Goal: Information Seeking & Learning: Learn about a topic

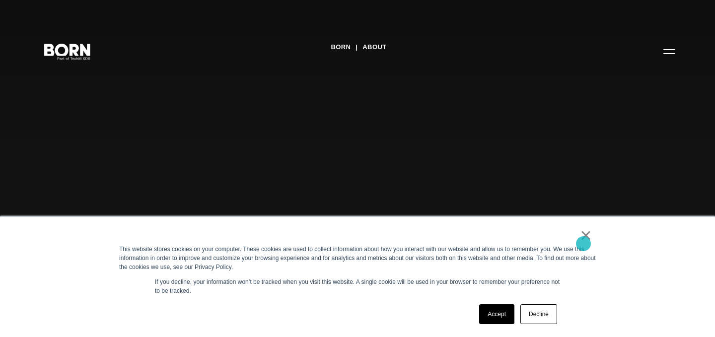
click at [583, 240] on link "×" at bounding box center [586, 235] width 12 height 9
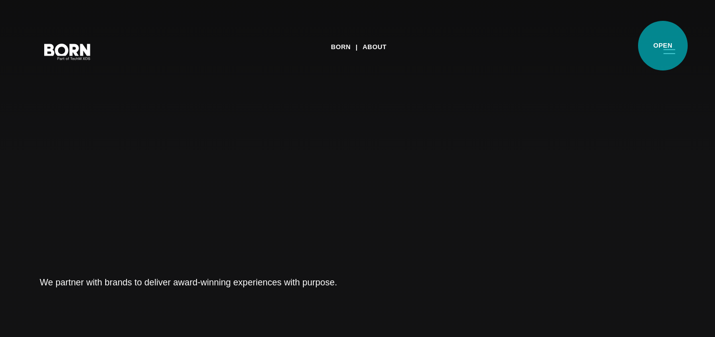
click at [663, 46] on button "Primary Menu" at bounding box center [669, 51] width 24 height 21
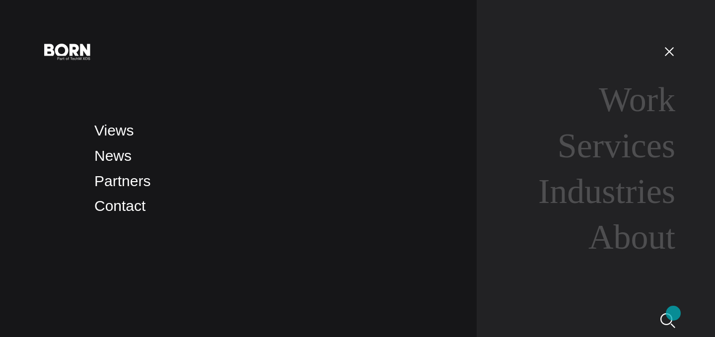
click at [672, 317] on img at bounding box center [667, 320] width 15 height 15
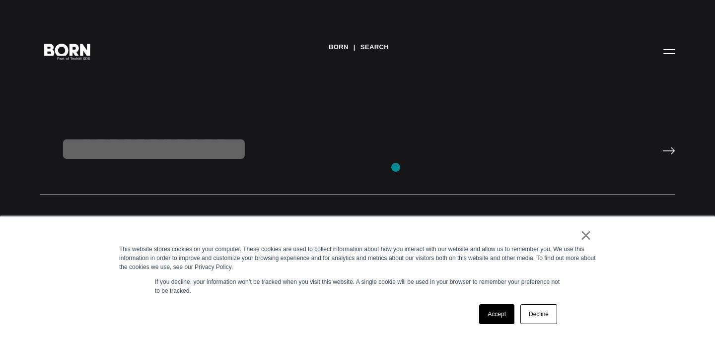
click at [396, 167] on input "text" at bounding box center [357, 162] width 635 height 66
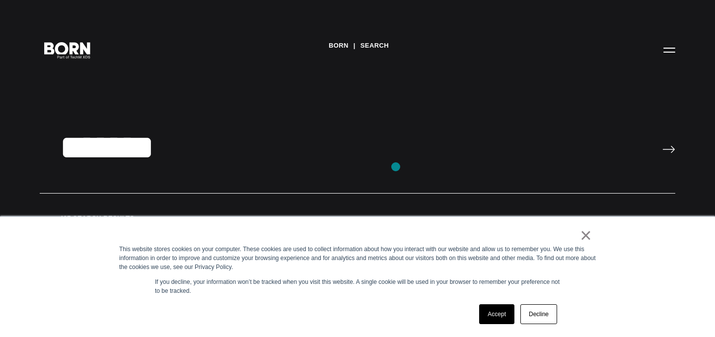
type input "*******"
click at [662, 145] on input "image" at bounding box center [668, 149] width 13 height 8
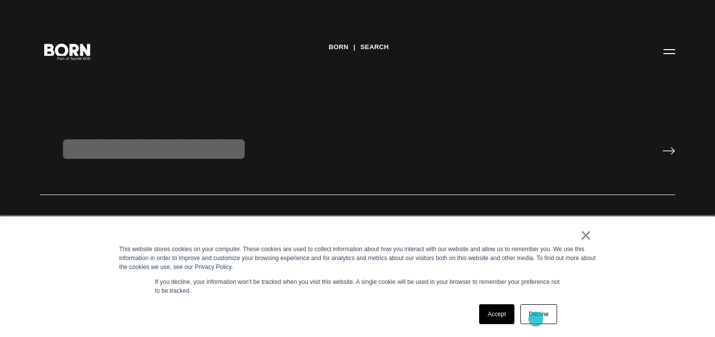
click at [542, 318] on link "Decline" at bounding box center [538, 314] width 37 height 20
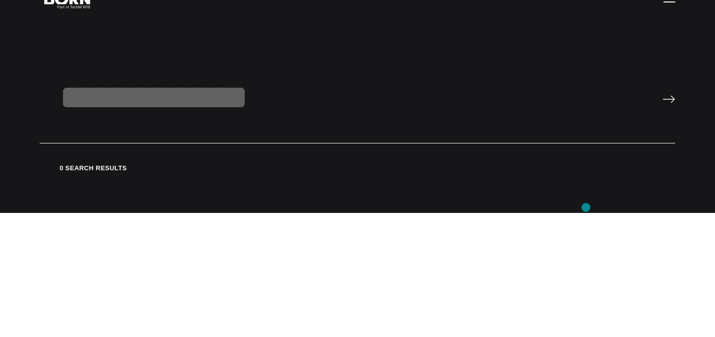
scroll to position [63, 0]
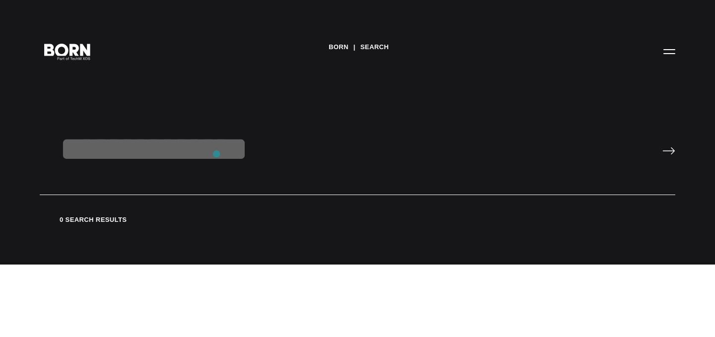
click at [216, 154] on input "text" at bounding box center [357, 162] width 635 height 66
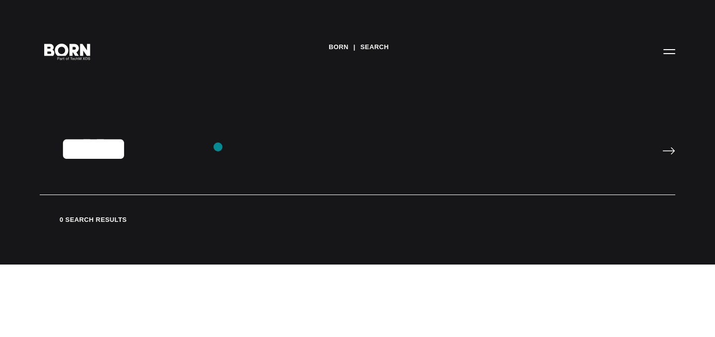
type input "*****"
click at [662, 147] on input "image" at bounding box center [668, 151] width 13 height 8
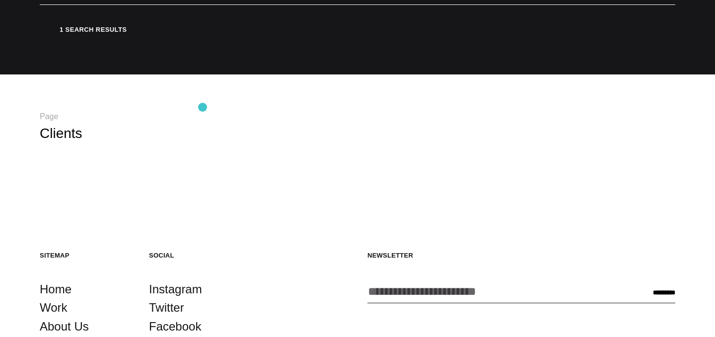
scroll to position [155, 0]
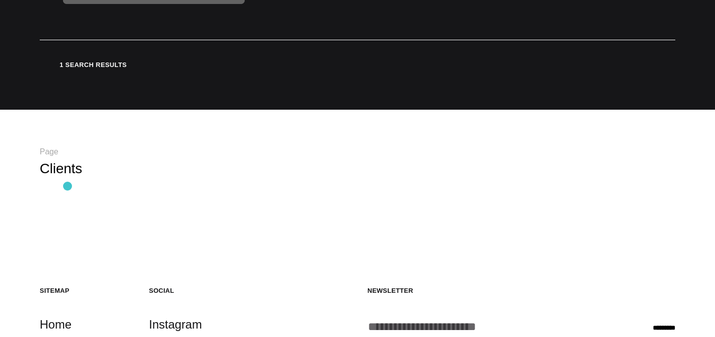
click at [56, 188] on div "Skip to content .st0{display:none;} .st1{display:inline;} .st2{font-family:'Hel…" at bounding box center [357, 201] width 715 height 713
click at [58, 170] on link "Clients" at bounding box center [61, 168] width 43 height 15
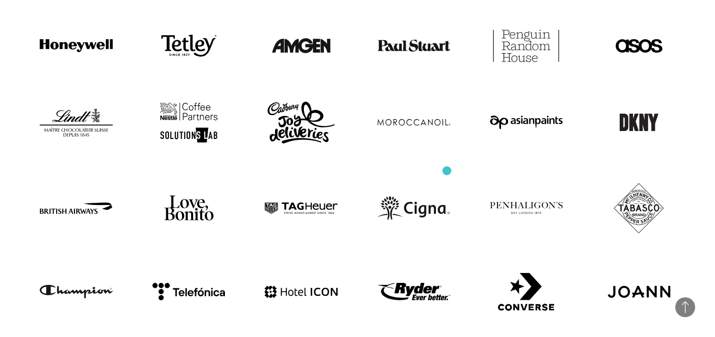
scroll to position [414, 0]
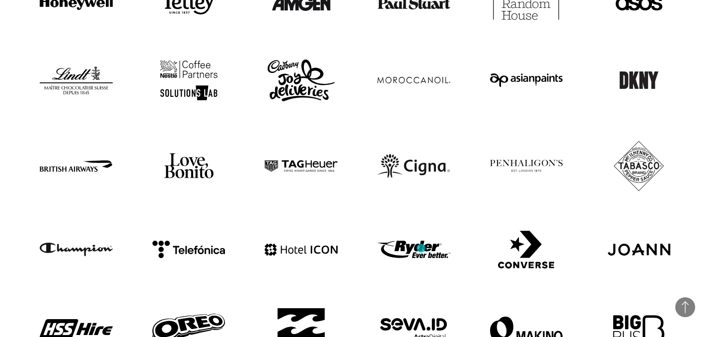
click at [421, 248] on img at bounding box center [413, 250] width 73 height 18
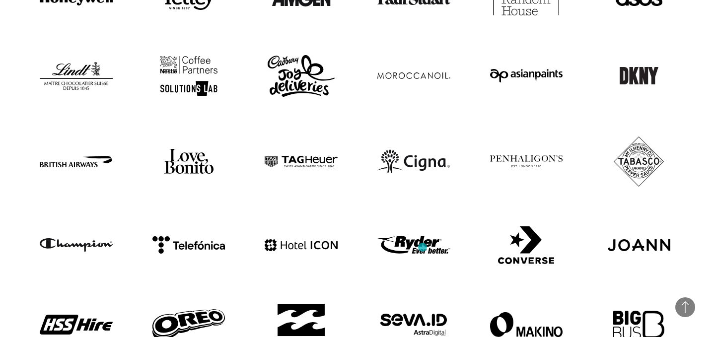
scroll to position [457, 0]
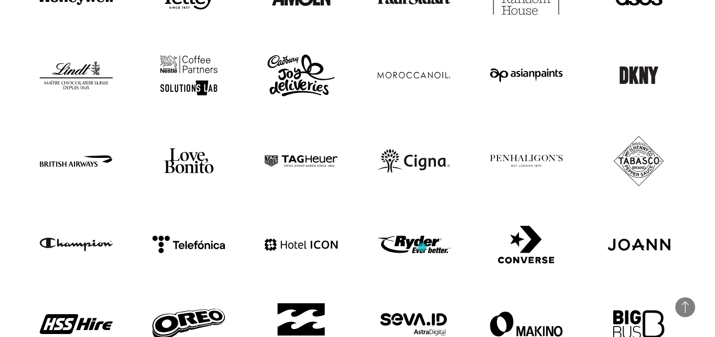
click at [422, 247] on img at bounding box center [413, 245] width 73 height 18
click at [423, 248] on img at bounding box center [413, 245] width 73 height 18
click at [392, 244] on img at bounding box center [413, 245] width 73 height 18
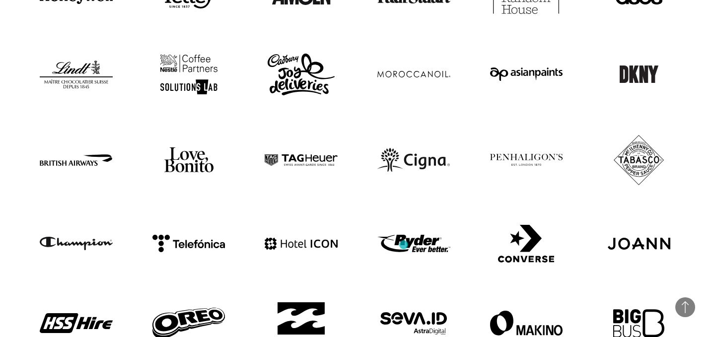
drag, startPoint x: 403, startPoint y: 245, endPoint x: 425, endPoint y: 240, distance: 21.8
click at [416, 247] on img at bounding box center [413, 244] width 73 height 18
click at [425, 240] on img at bounding box center [413, 244] width 73 height 18
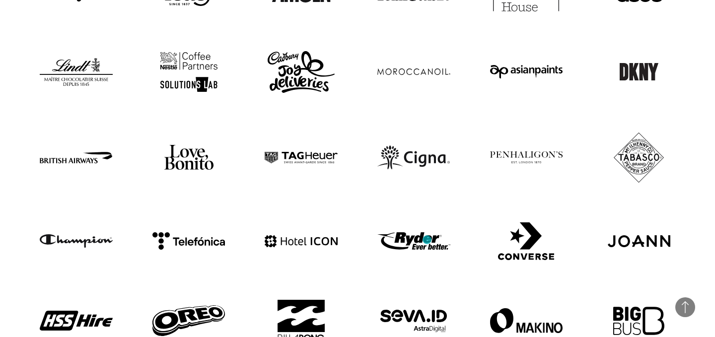
drag, startPoint x: 427, startPoint y: 240, endPoint x: 432, endPoint y: 239, distance: 5.1
click at [427, 240] on img at bounding box center [413, 241] width 73 height 18
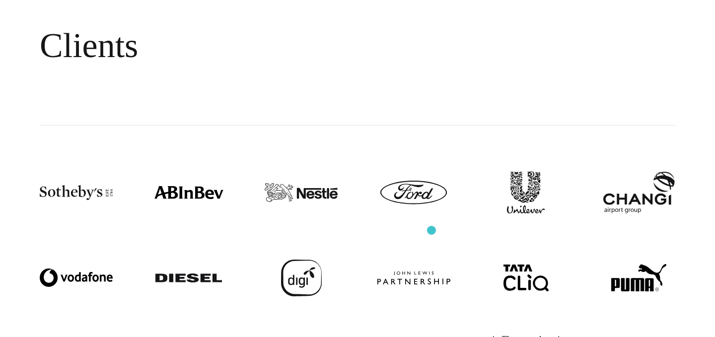
scroll to position [0, 0]
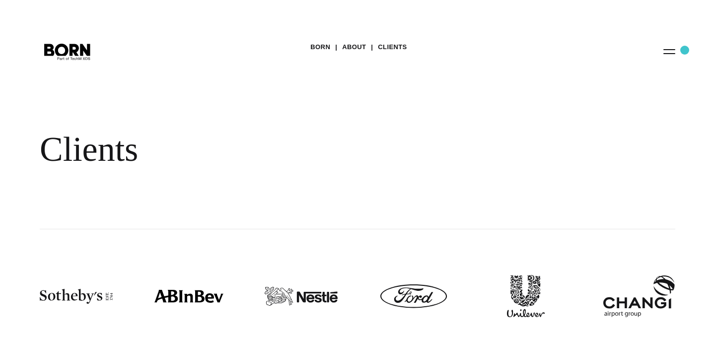
click at [679, 49] on button "Primary Menu" at bounding box center [669, 51] width 24 height 21
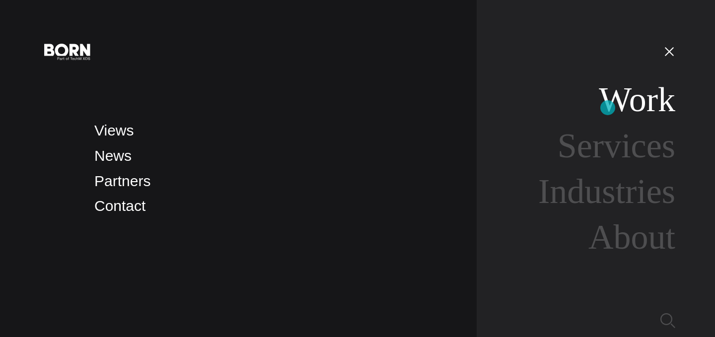
click at [607, 108] on link "Work" at bounding box center [636, 99] width 76 height 38
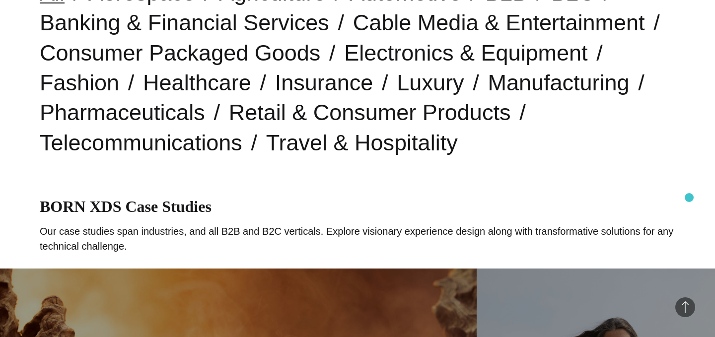
scroll to position [283, 0]
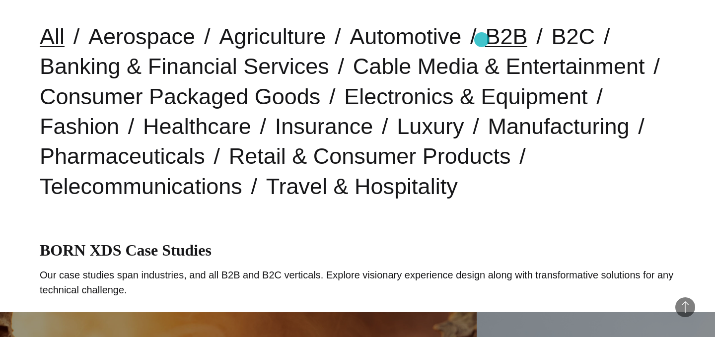
click at [485, 40] on link "B2B" at bounding box center [506, 36] width 42 height 25
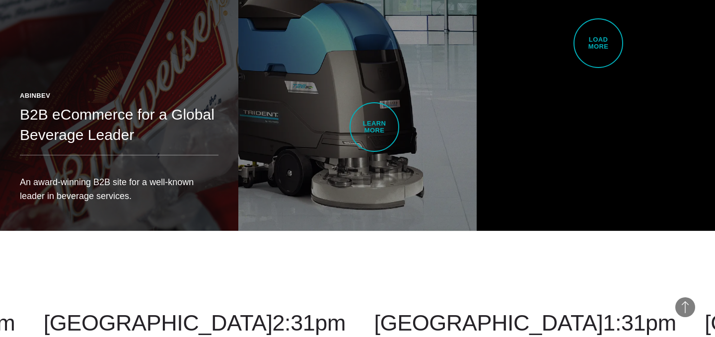
scroll to position [2257, 0]
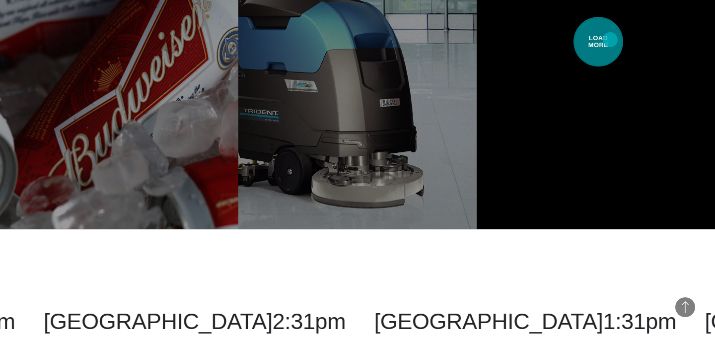
click at [610, 40] on span "Load More" at bounding box center [598, 42] width 50 height 50
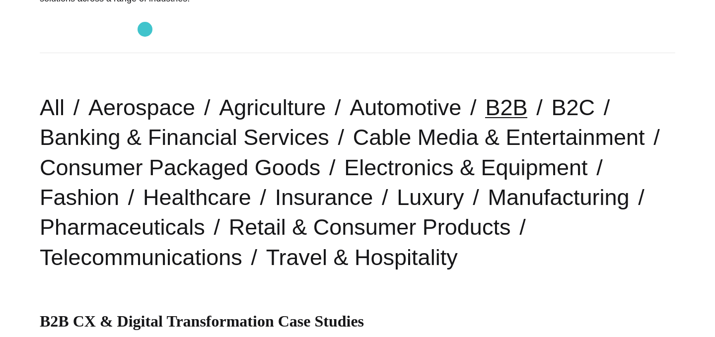
scroll to position [0, 0]
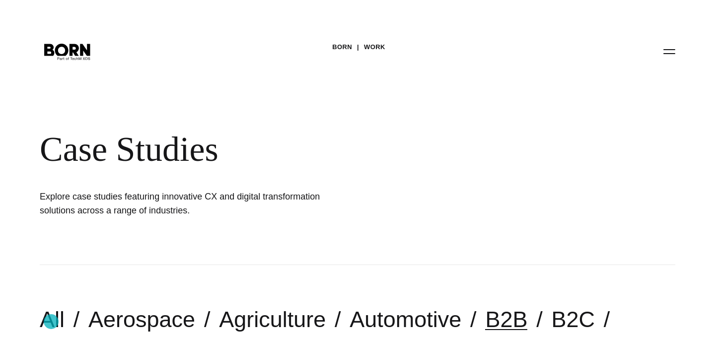
drag, startPoint x: 51, startPoint y: 322, endPoint x: 97, endPoint y: 296, distance: 52.2
click at [51, 321] on link "All" at bounding box center [52, 319] width 25 height 25
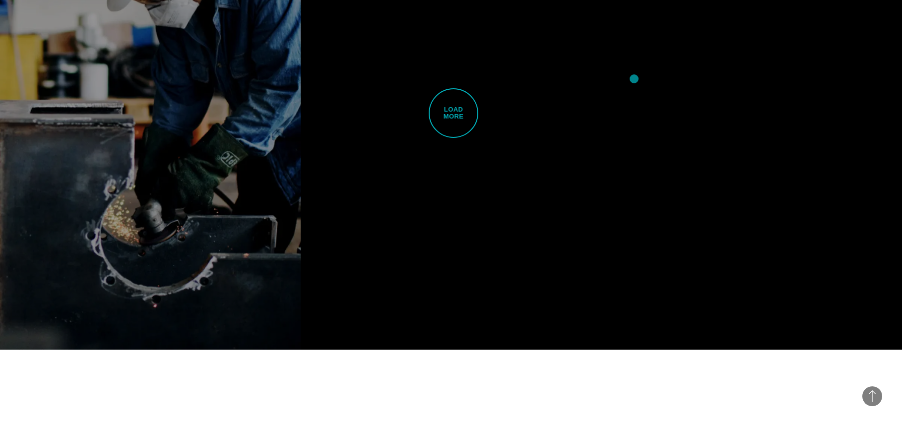
scroll to position [3041, 0]
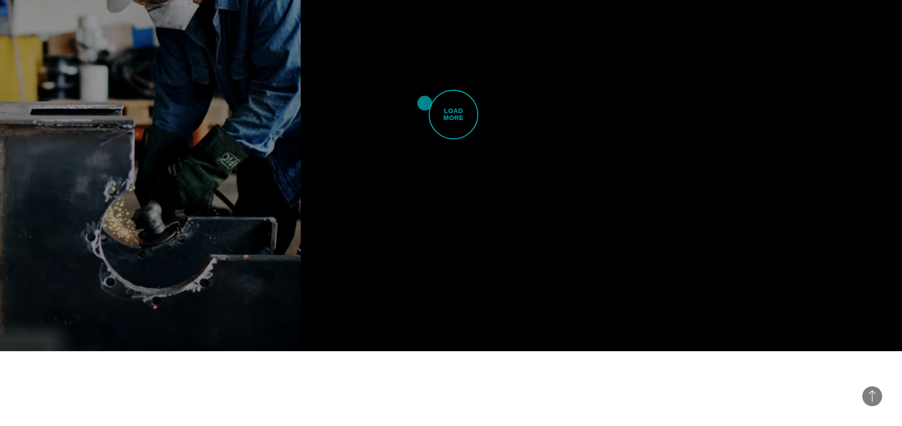
click at [425, 103] on link "Load More" at bounding box center [451, 114] width 301 height 473
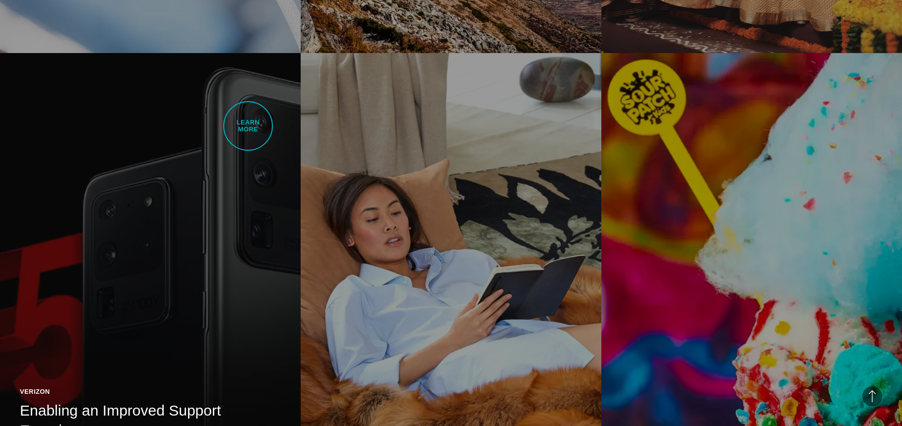
scroll to position [5306, 0]
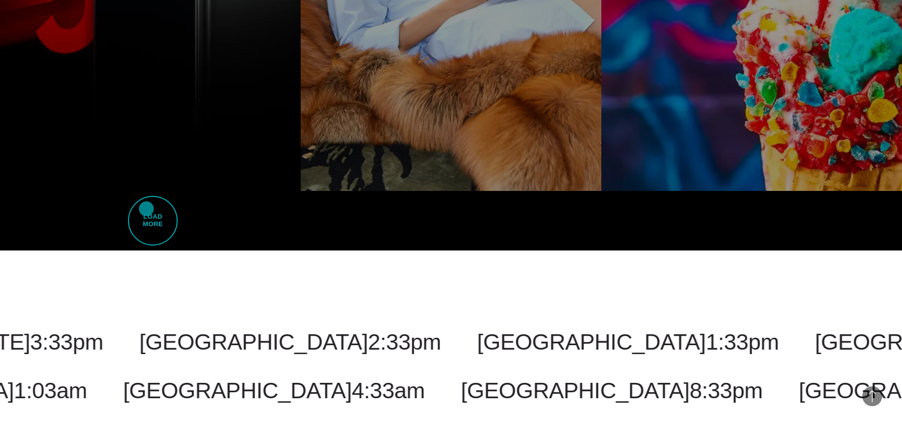
drag, startPoint x: 146, startPoint y: 209, endPoint x: 226, endPoint y: 200, distance: 80.3
click at [146, 209] on span "Load More" at bounding box center [153, 221] width 50 height 50
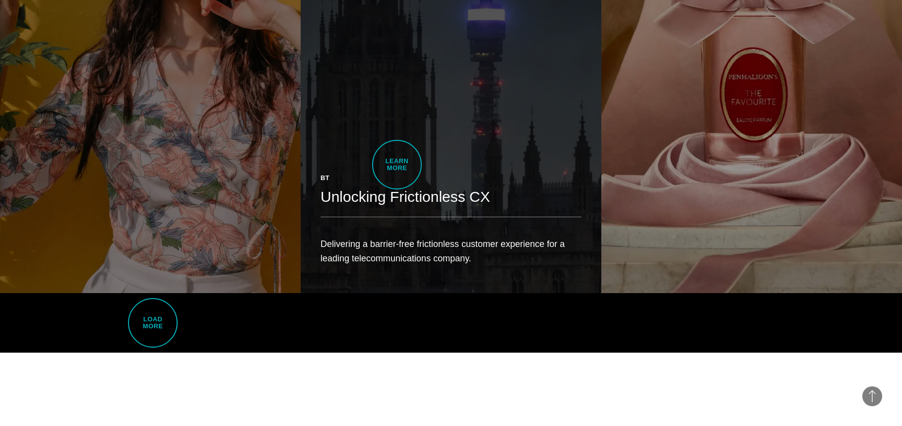
scroll to position [7836, 0]
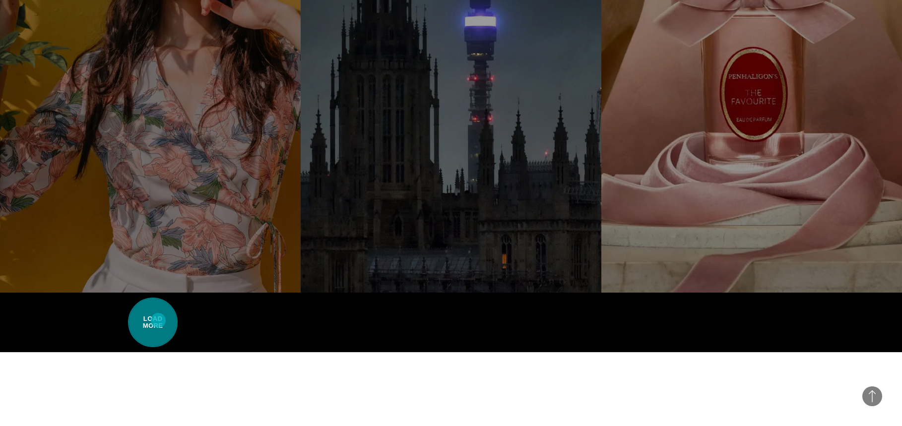
click at [154, 312] on span "Load More" at bounding box center [153, 323] width 50 height 50
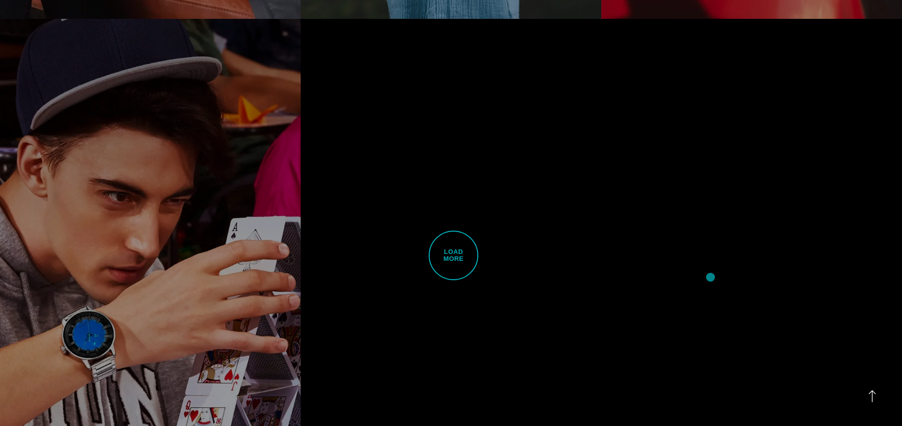
scroll to position [10506, 0]
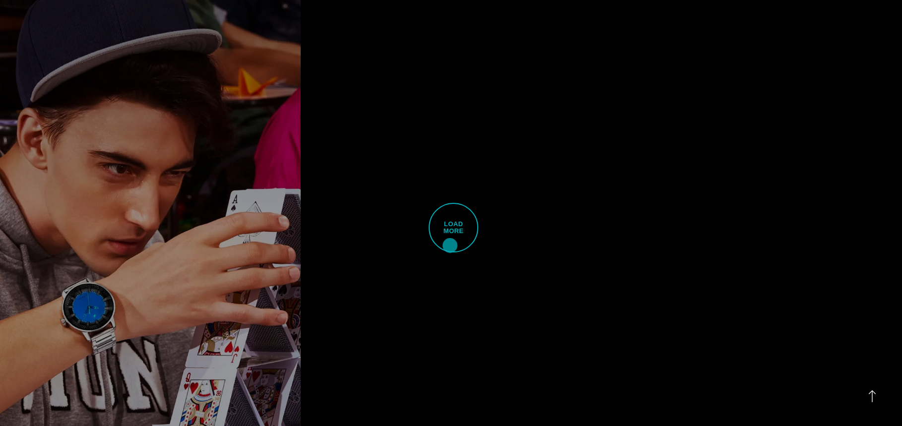
click at [450, 242] on span "Load More" at bounding box center [454, 228] width 50 height 50
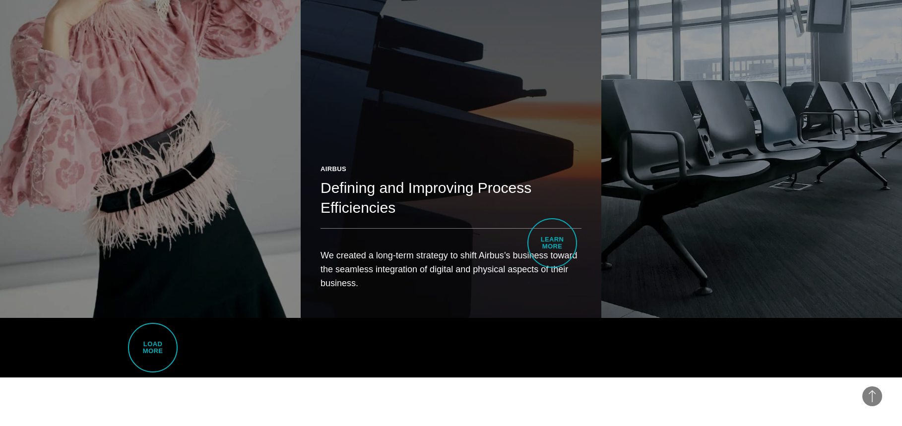
scroll to position [12597, 0]
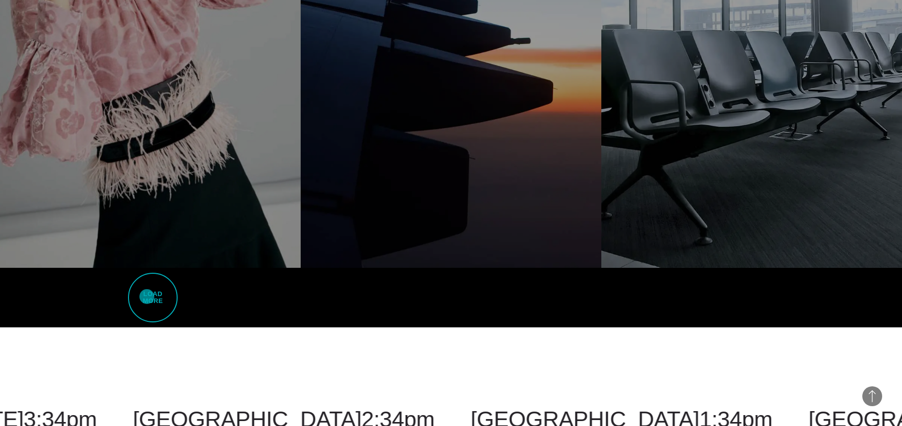
click at [147, 297] on span "Load More" at bounding box center [153, 298] width 50 height 50
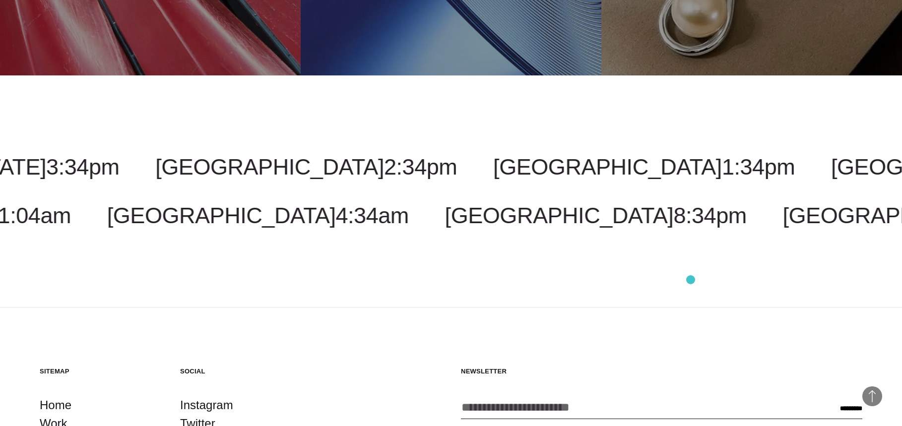
scroll to position [13019, 0]
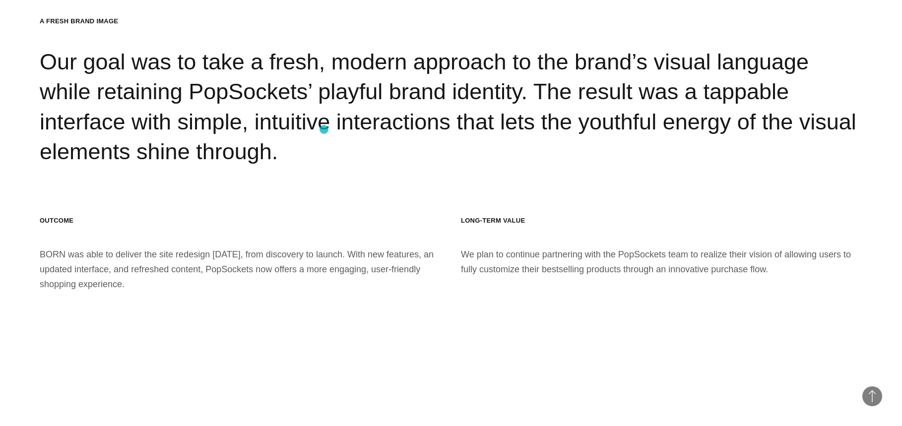
scroll to position [9597, 0]
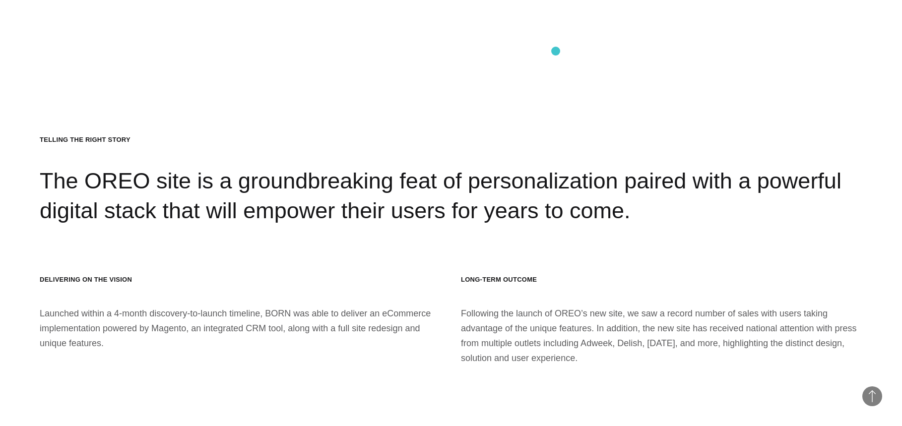
scroll to position [11912, 0]
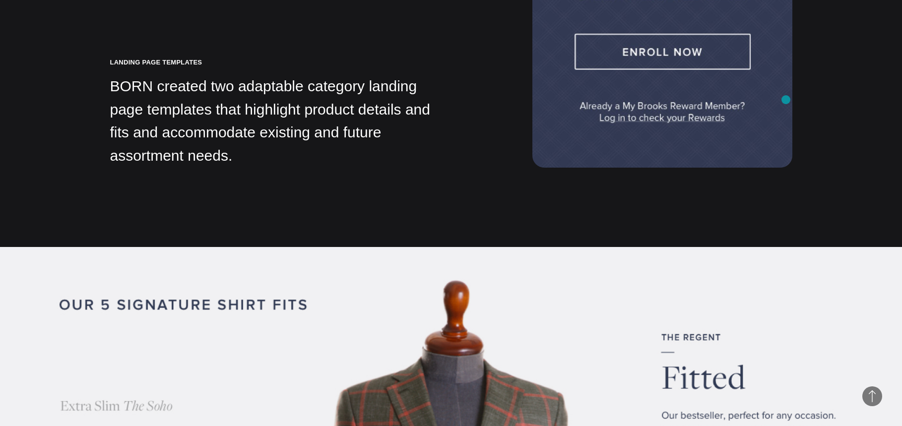
scroll to position [7067, 0]
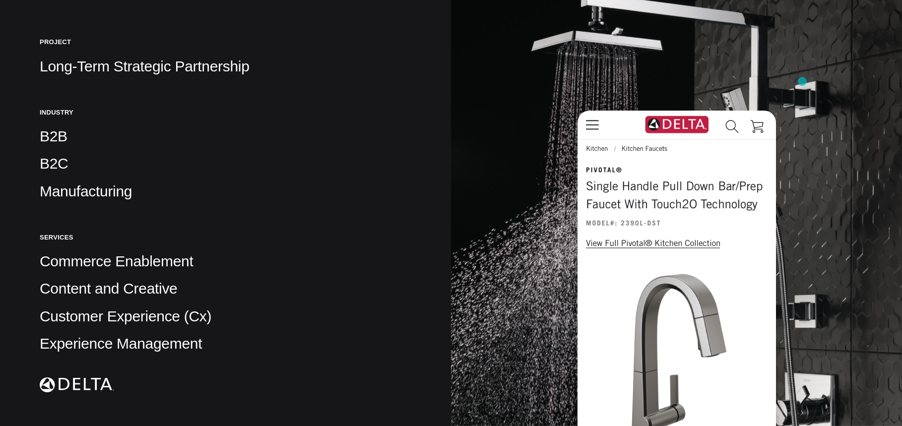
scroll to position [209, 0]
